Goal: Task Accomplishment & Management: Use online tool/utility

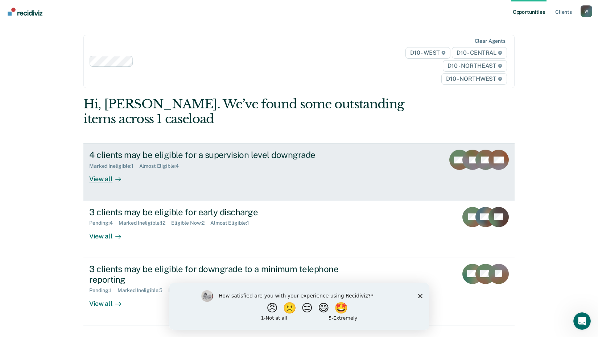
click at [101, 176] on div "View all" at bounding box center [109, 176] width 41 height 14
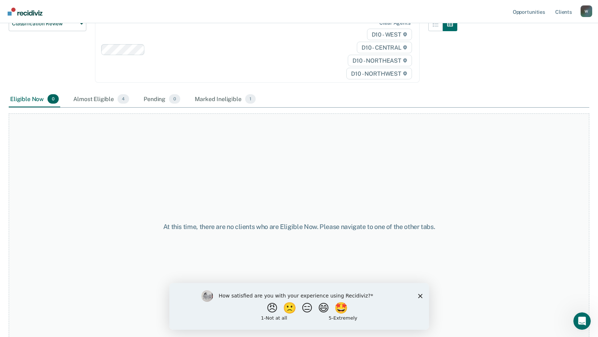
scroll to position [98, 0]
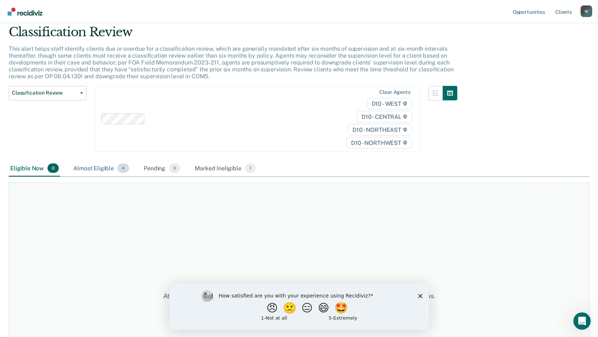
click at [87, 172] on div "Almost Eligible 4" at bounding box center [101, 169] width 59 height 16
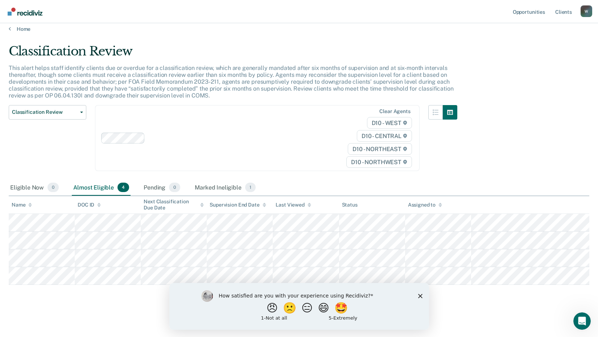
scroll to position [6, 0]
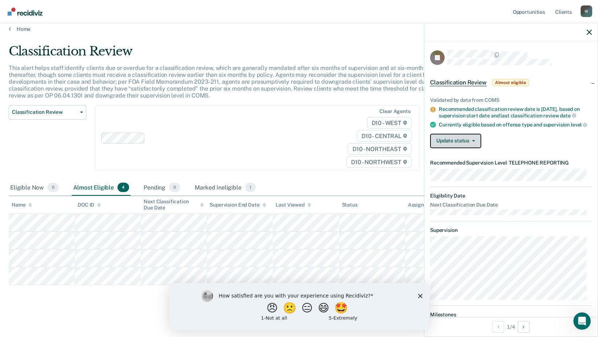
click at [447, 147] on button "Update status" at bounding box center [455, 141] width 51 height 15
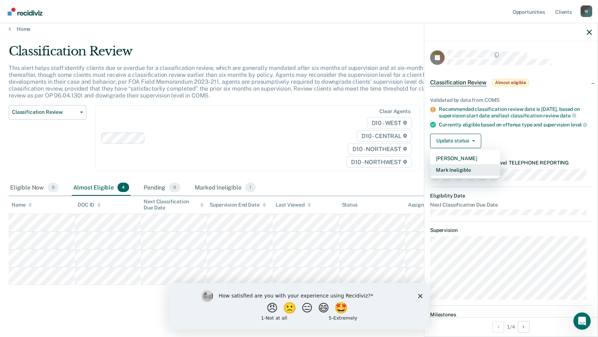
click at [453, 176] on button "Mark Ineligible" at bounding box center [465, 170] width 70 height 12
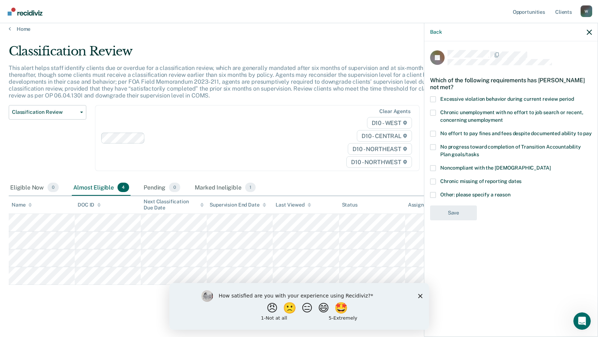
click at [435, 192] on span at bounding box center [433, 195] width 6 height 6
click at [511, 192] on input "Other: please specify a reason" at bounding box center [511, 192] width 0 height 0
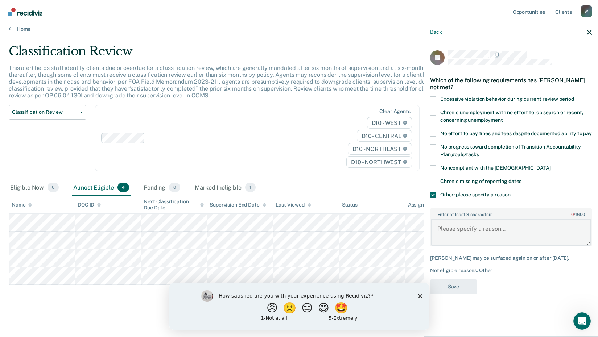
click at [455, 226] on textarea "Enter at least 3 characters 0 / 1600" at bounding box center [511, 232] width 160 height 27
type textarea "The sending county does not allow TRS."
click at [455, 288] on button "Save" at bounding box center [453, 287] width 47 height 15
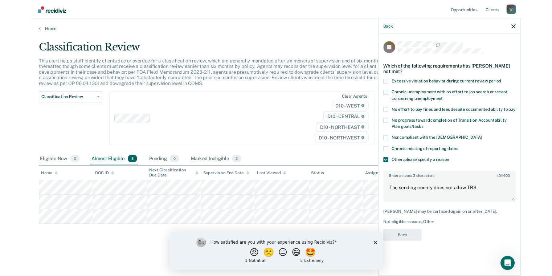
scroll to position [0, 0]
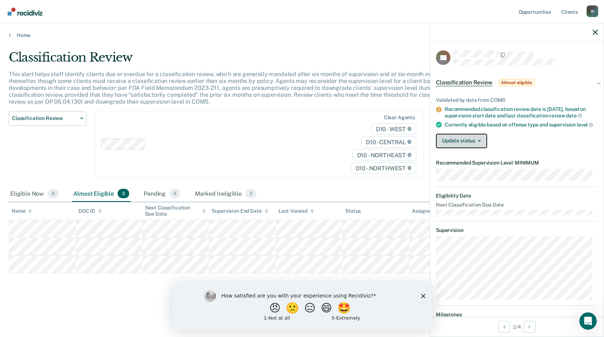
click at [455, 148] on button "Update status" at bounding box center [461, 141] width 51 height 15
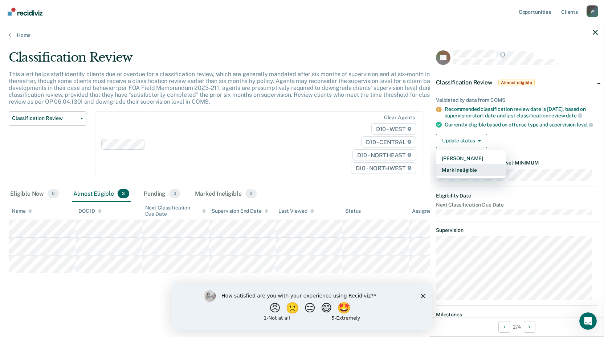
click at [459, 174] on button "Mark Ineligible" at bounding box center [471, 170] width 70 height 12
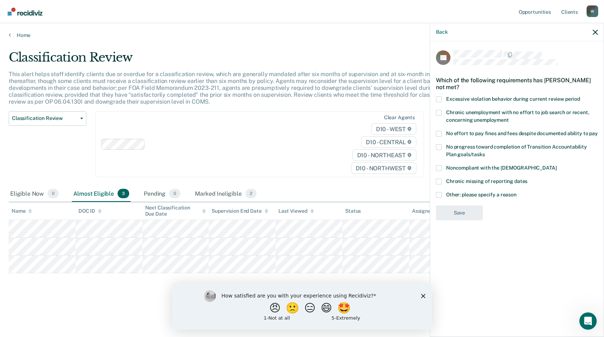
click at [442, 112] on label "Chronic unemployment with no effort to job search or recent, concerning unemplo…" at bounding box center [517, 117] width 162 height 15
click at [509, 118] on input "Chronic unemployment with no effort to job search or recent, concerning unemplo…" at bounding box center [509, 118] width 0 height 0
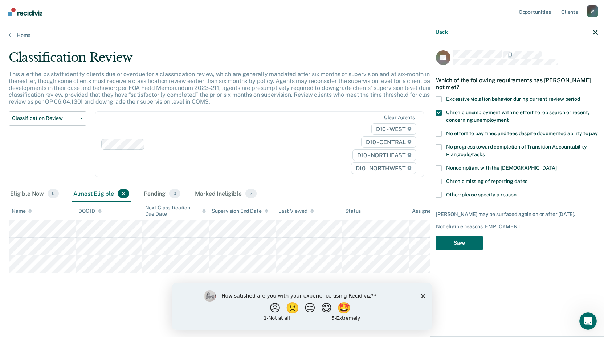
click at [438, 132] on span at bounding box center [439, 134] width 6 height 6
click at [598, 131] on input "No effort to pay fines and fees despite documented ability to pay" at bounding box center [598, 131] width 0 height 0
click at [438, 146] on span at bounding box center [439, 147] width 6 height 6
click at [485, 152] on input "No progress toward completion of Transition Accountability Plan goals/tasks" at bounding box center [485, 152] width 0 height 0
click at [469, 242] on button "Save" at bounding box center [459, 243] width 47 height 15
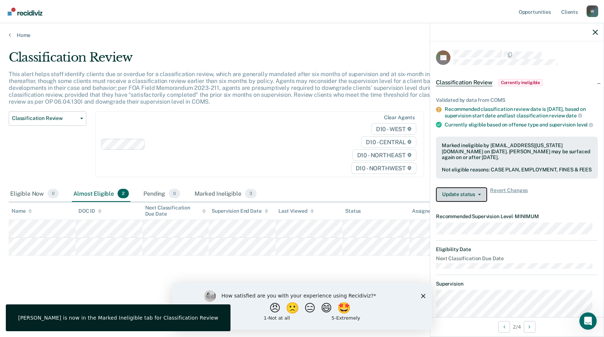
click at [469, 202] on button "Update status" at bounding box center [461, 195] width 51 height 15
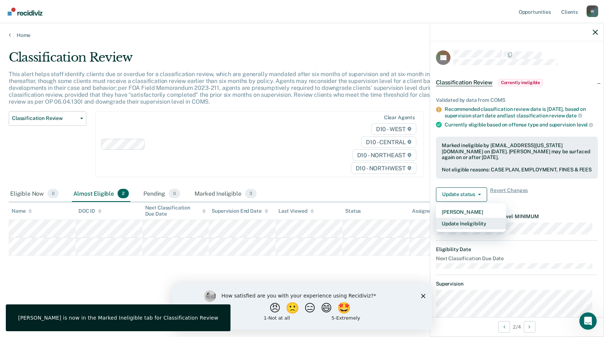
click at [470, 230] on button "Update Ineligibility" at bounding box center [471, 224] width 70 height 12
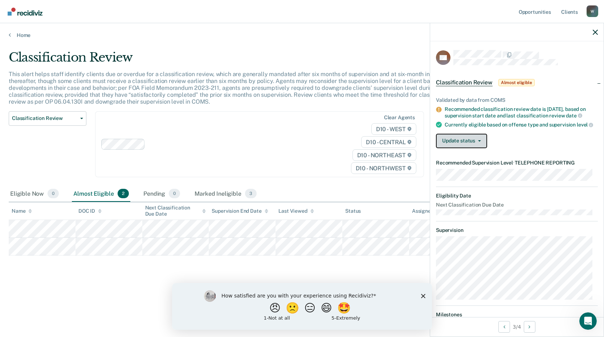
click at [456, 148] on button "Update status" at bounding box center [461, 141] width 51 height 15
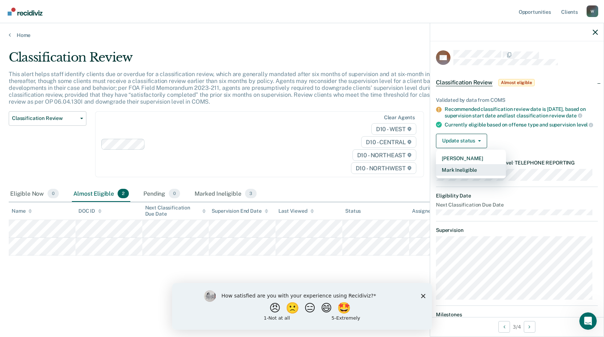
click at [459, 176] on button "Mark Ineligible" at bounding box center [471, 170] width 70 height 12
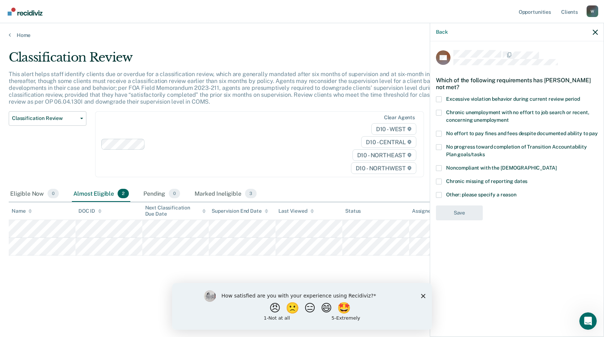
click at [440, 193] on span at bounding box center [439, 195] width 6 height 6
click at [516, 192] on input "Other: please specify a reason" at bounding box center [516, 192] width 0 height 0
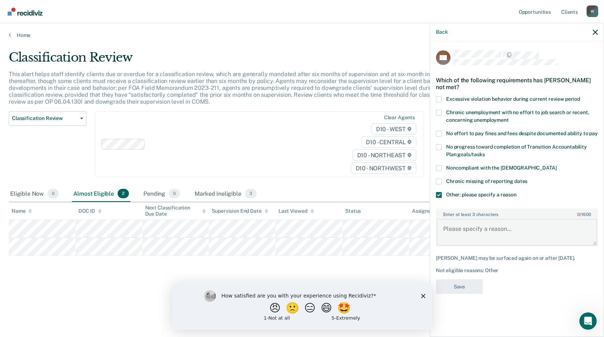
click at [466, 235] on textarea "Enter at least 3 characters 0 / 1600" at bounding box center [516, 232] width 160 height 27
type textarea "In violation status currently. New Charges pending."
click at [452, 282] on button "Save" at bounding box center [459, 287] width 47 height 15
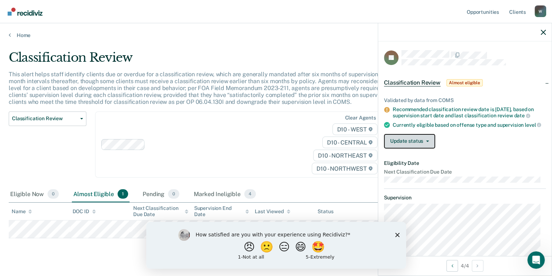
click at [417, 148] on button "Update status" at bounding box center [409, 141] width 51 height 15
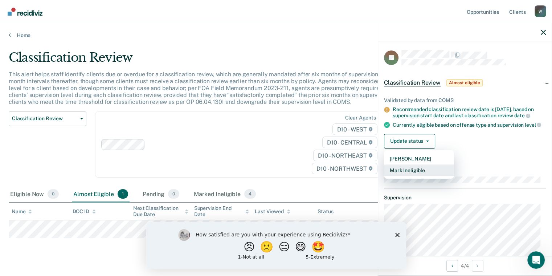
click at [417, 175] on button "Mark Ineligible" at bounding box center [419, 170] width 70 height 12
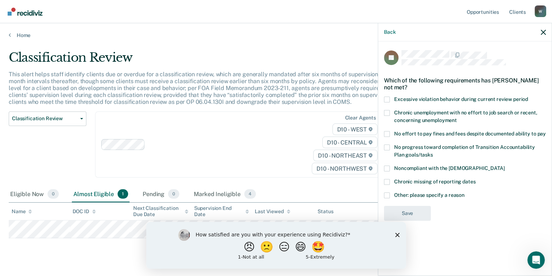
click at [387, 194] on span at bounding box center [387, 195] width 6 height 6
click at [464, 192] on input "Other: please specify a reason" at bounding box center [464, 192] width 0 height 0
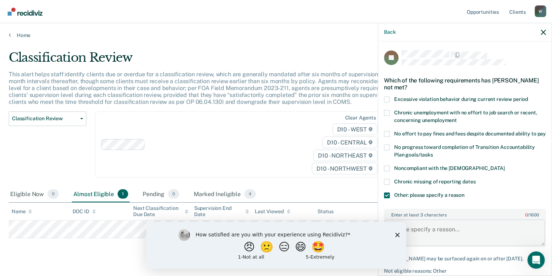
click at [427, 231] on textarea "Enter at least 3 characters 0 / 1600" at bounding box center [465, 232] width 160 height 27
type textarea "Judge does not allow TRS."
click at [297, 250] on button "😄" at bounding box center [300, 246] width 17 height 15
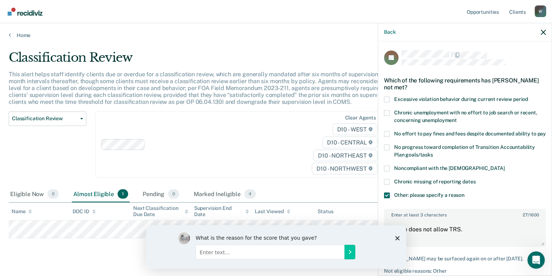
click at [281, 251] on input "Enter text..." at bounding box center [269, 251] width 149 height 15
type input "N/A"
click at [349, 251] on icon "Submit your response" at bounding box center [349, 252] width 6 height 6
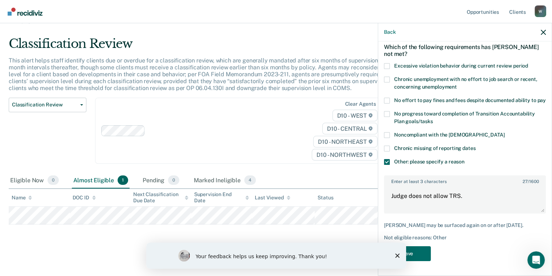
scroll to position [39, 0]
click at [412, 250] on button "Save" at bounding box center [407, 253] width 47 height 15
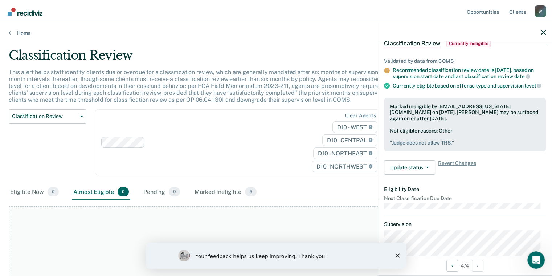
scroll to position [0, 0]
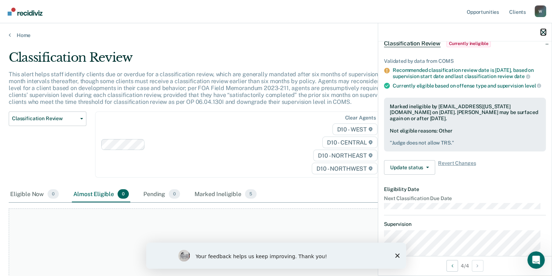
click at [541, 35] on icon "button" at bounding box center [543, 32] width 5 height 5
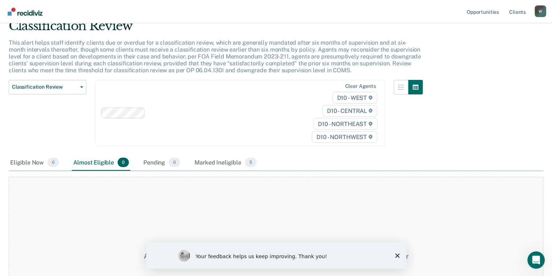
scroll to position [73, 0]
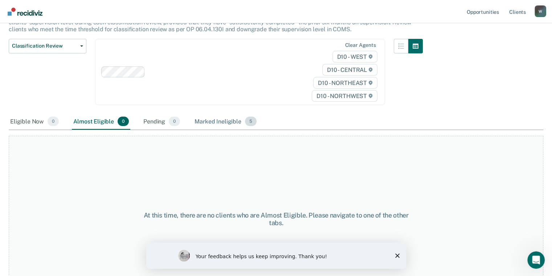
click at [229, 120] on div "Marked Ineligible 5" at bounding box center [225, 122] width 65 height 16
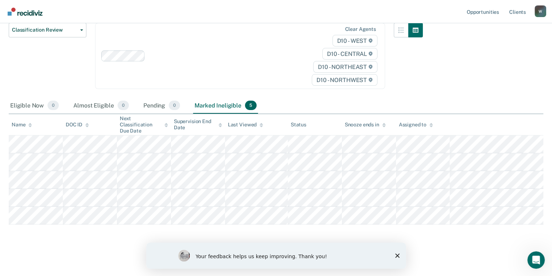
scroll to position [0, 0]
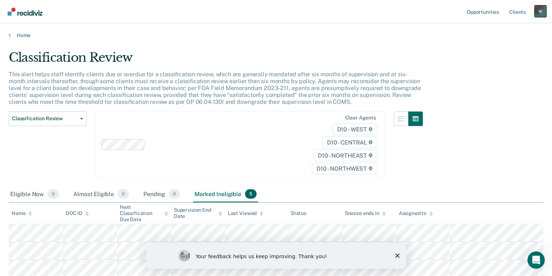
click at [536, 10] on div "W" at bounding box center [540, 11] width 12 height 12
click at [499, 49] on link "Log Out" at bounding box center [511, 48] width 58 height 6
